Goal: Find specific page/section: Find specific page/section

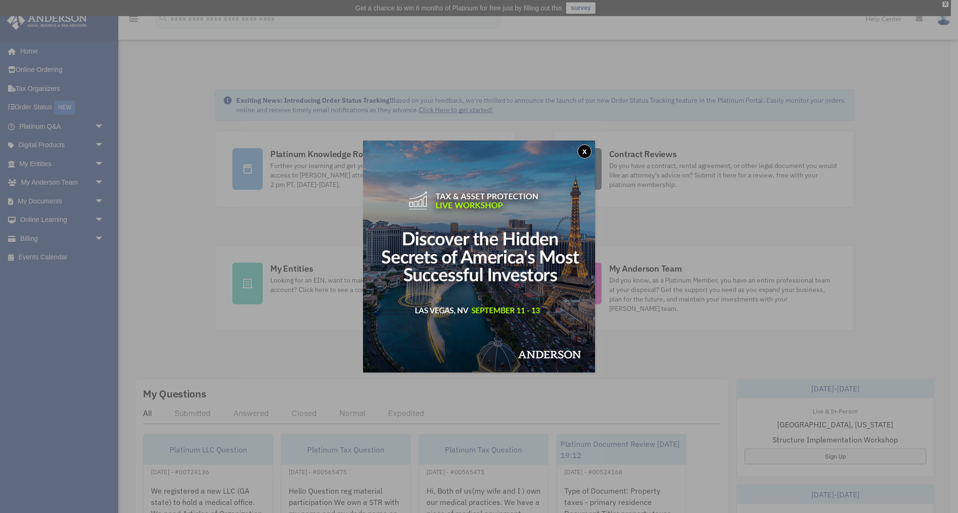
click at [587, 150] on button "x" at bounding box center [584, 151] width 14 height 14
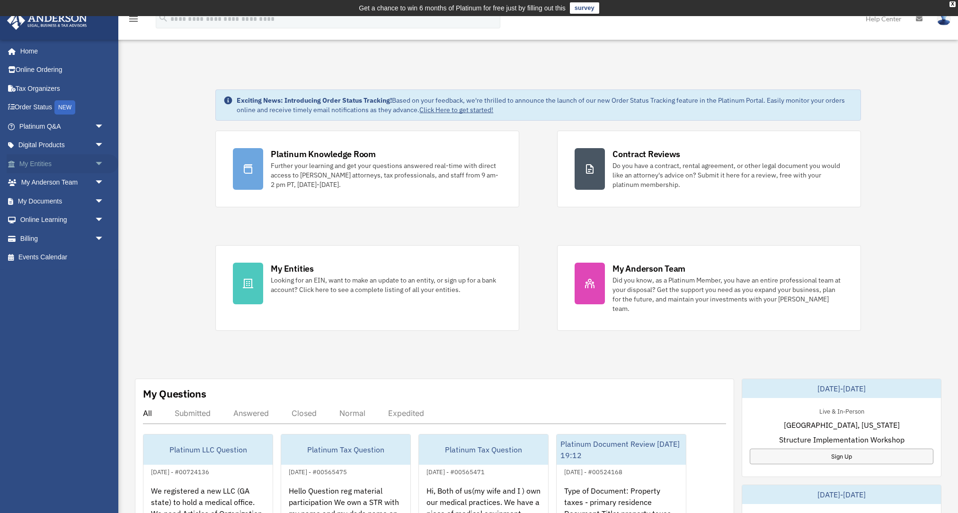
click at [38, 164] on link "My Entities arrow_drop_down" at bounding box center [63, 163] width 112 height 19
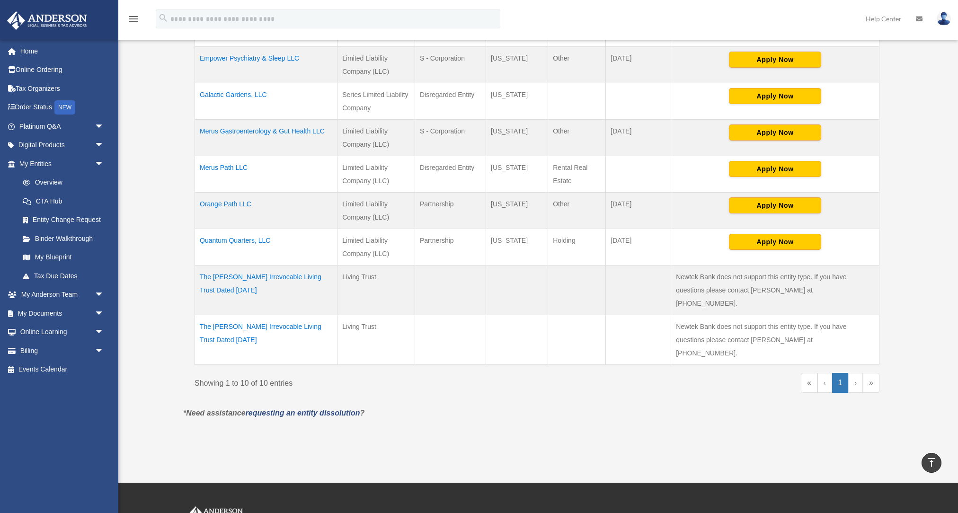
scroll to position [317, 0]
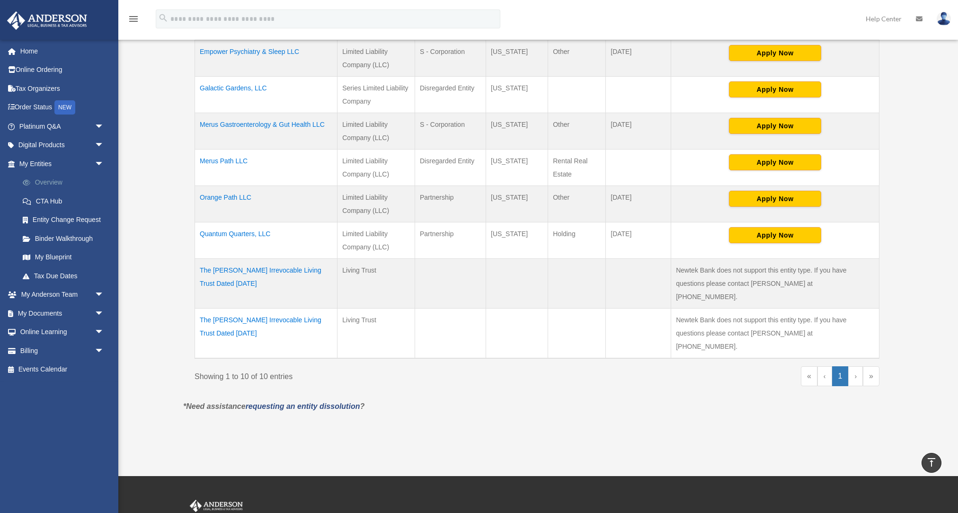
click at [61, 185] on link "Overview" at bounding box center [65, 182] width 105 height 19
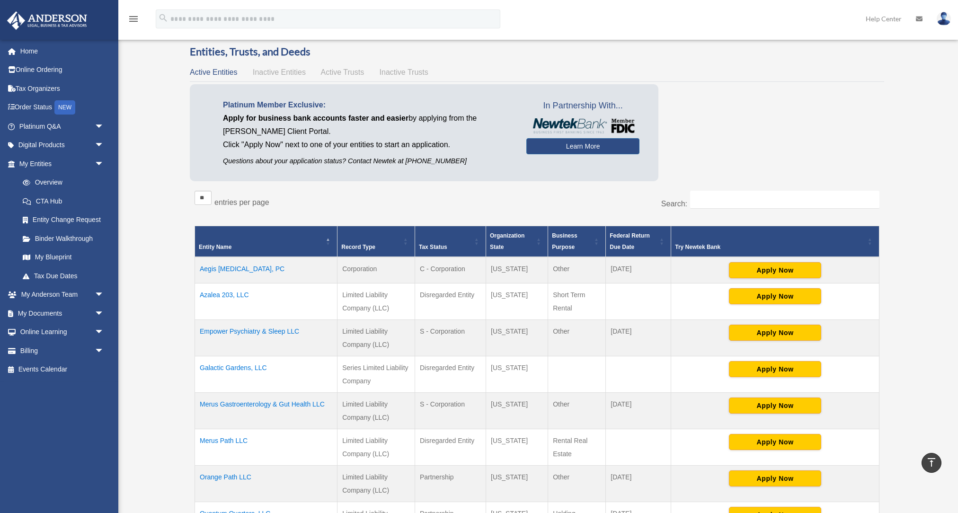
scroll to position [0, 0]
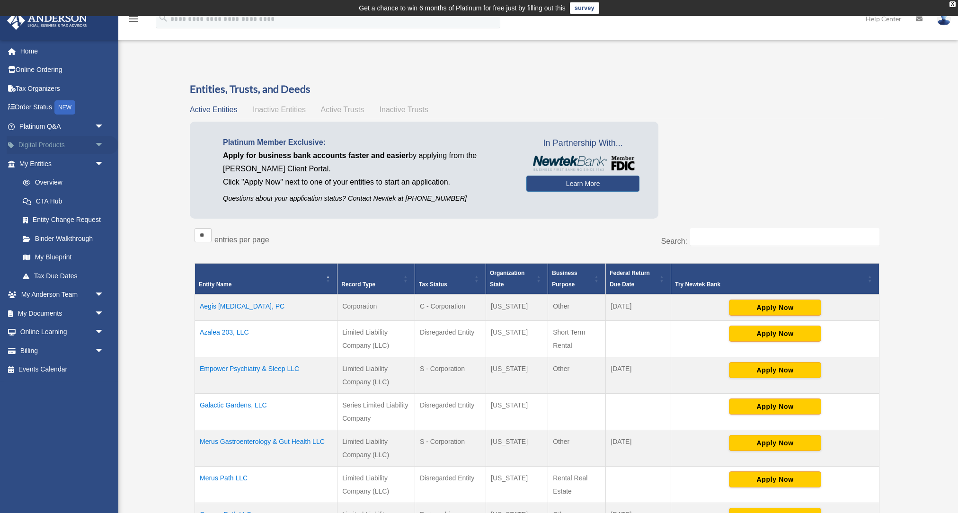
click at [44, 147] on link "Digital Products arrow_drop_down" at bounding box center [63, 145] width 112 height 19
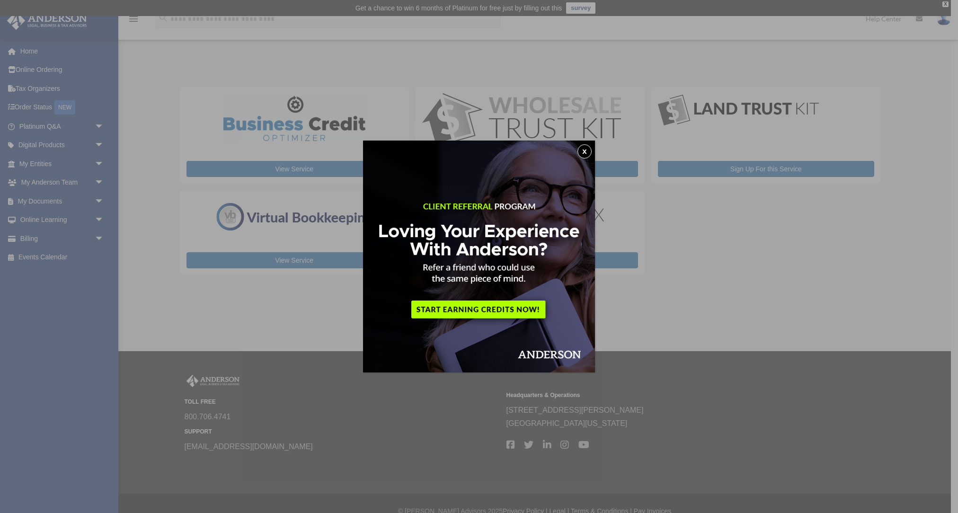
click at [586, 149] on button "x" at bounding box center [584, 151] width 14 height 14
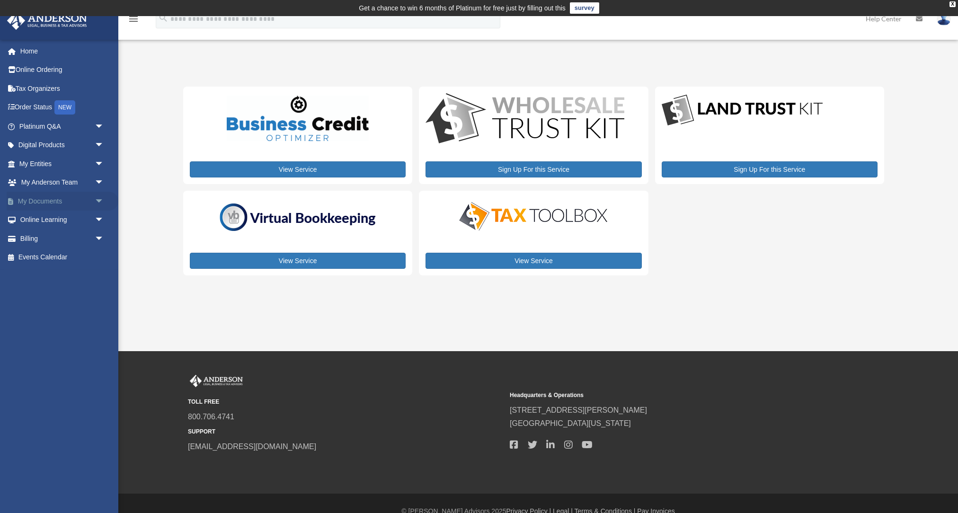
click at [41, 199] on link "My Documents arrow_drop_down" at bounding box center [63, 201] width 112 height 19
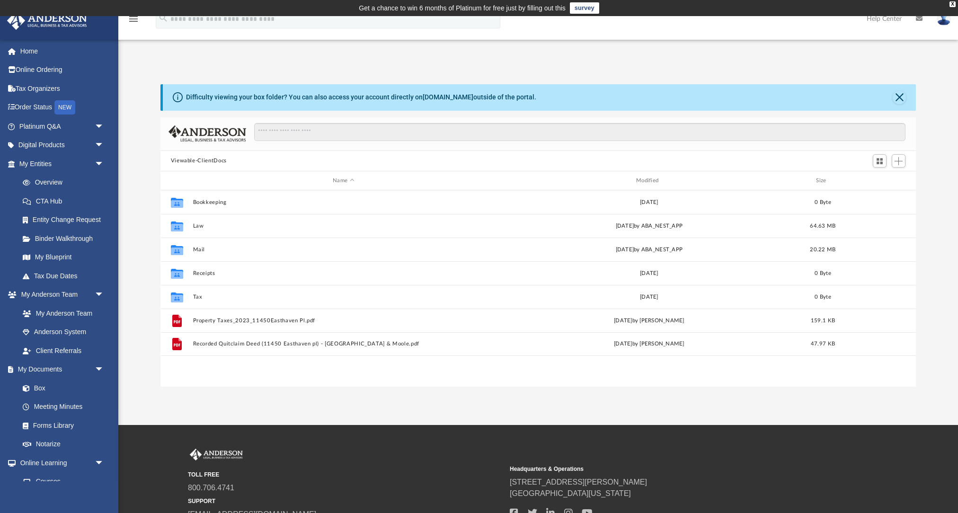
scroll to position [215, 755]
click at [52, 258] on link "My Blueprint" at bounding box center [65, 257] width 105 height 19
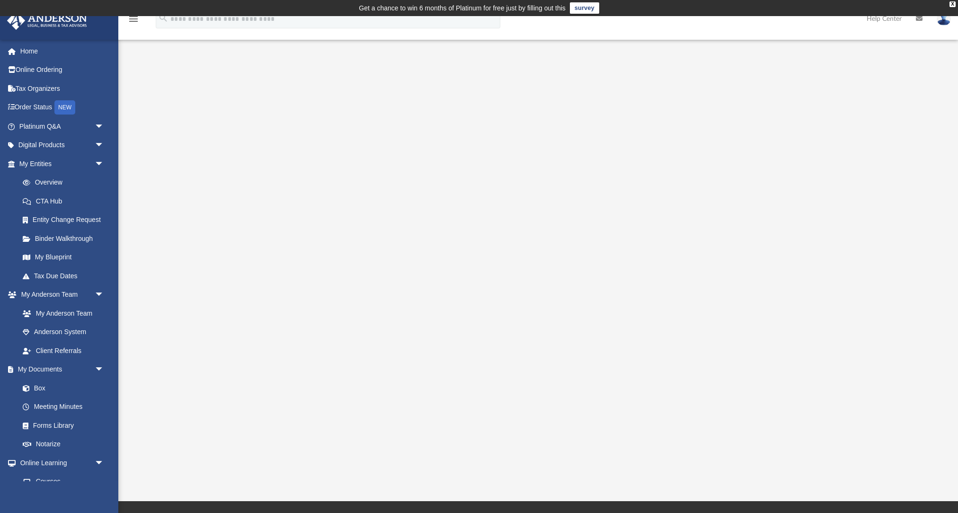
scroll to position [4, 0]
